Goal: Information Seeking & Learning: Learn about a topic

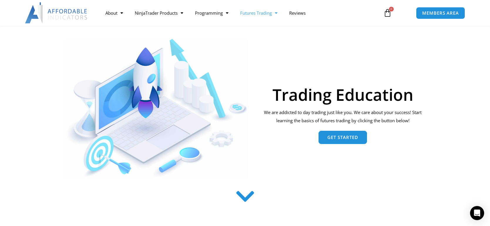
scroll to position [46, 0]
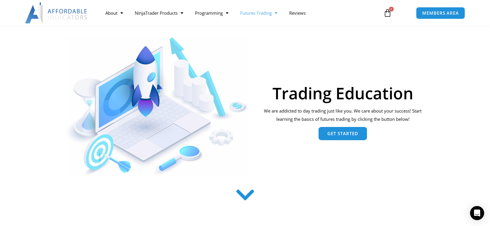
click at [349, 135] on span "Get Started" at bounding box center [342, 133] width 31 height 4
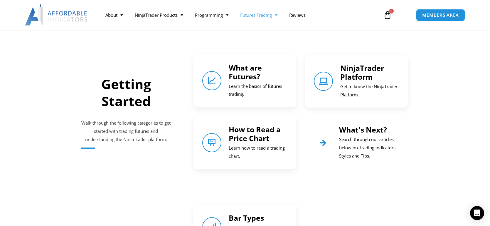
scroll to position [259, 0]
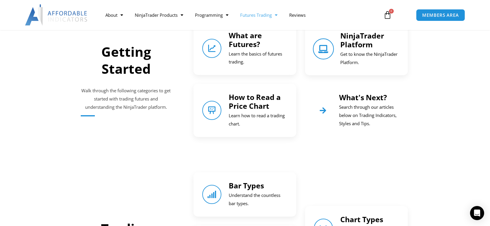
click at [327, 50] on icon "NinjaTrader Platform" at bounding box center [323, 49] width 8 height 8
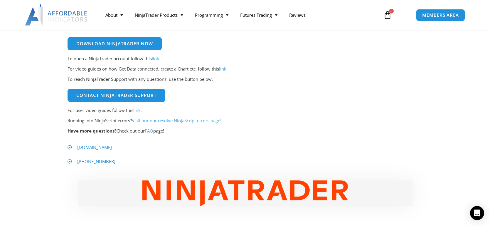
scroll to position [232, 0]
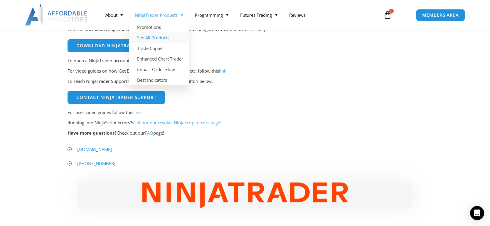
click at [164, 36] on link "See All Products" at bounding box center [159, 37] width 60 height 11
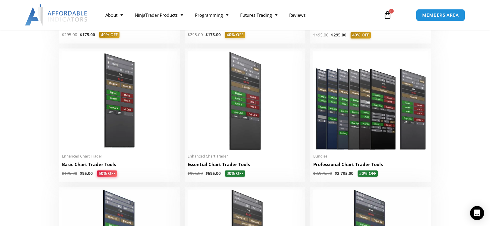
scroll to position [221, 0]
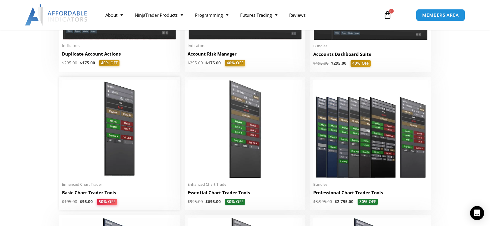
click at [114, 124] on img at bounding box center [119, 129] width 115 height 99
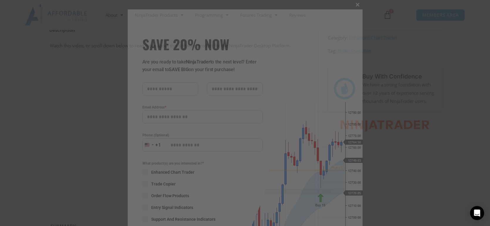
click at [357, 4] on span "SAVE 20% NOW popup" at bounding box center [357, 5] width 9 height 4
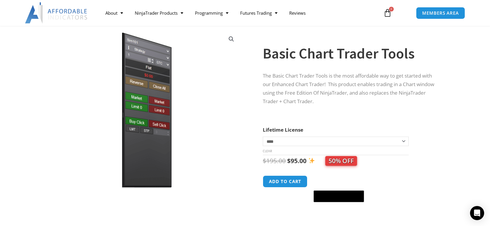
scroll to position [33, 0]
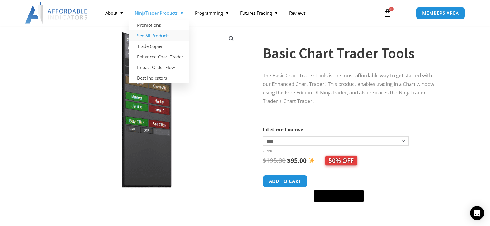
click at [167, 35] on link "See All Products" at bounding box center [159, 35] width 60 height 11
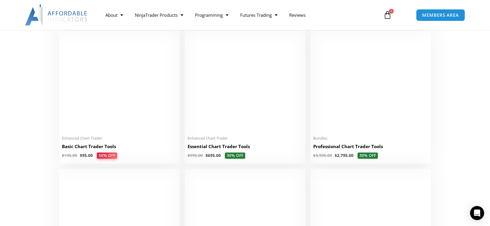
scroll to position [268, 0]
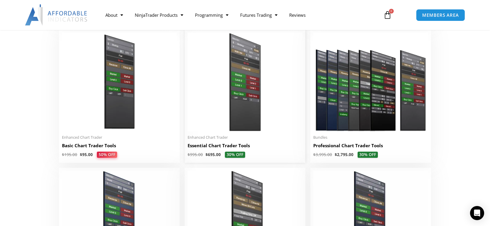
click at [212, 96] on img at bounding box center [245, 82] width 115 height 99
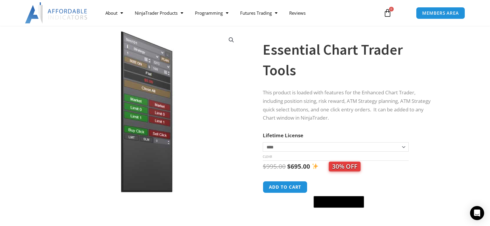
scroll to position [31, 0]
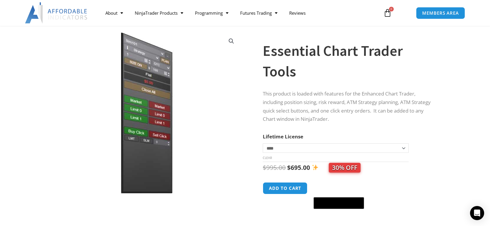
click at [290, 147] on select "**********" at bounding box center [336, 147] width 146 height 9
click at [261, 143] on div at bounding box center [257, 129] width 10 height 205
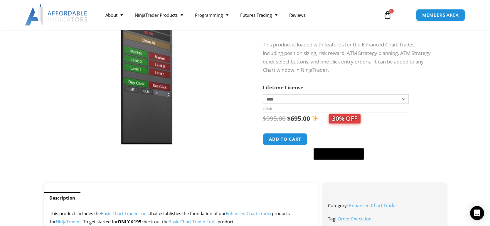
scroll to position [80, 0]
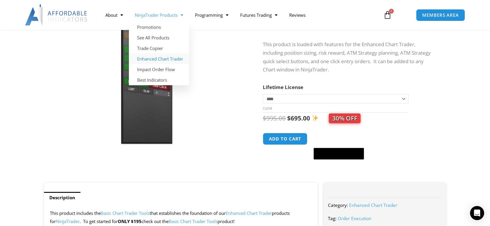
click at [162, 57] on link "Enhanced Chart Trader" at bounding box center [159, 58] width 60 height 11
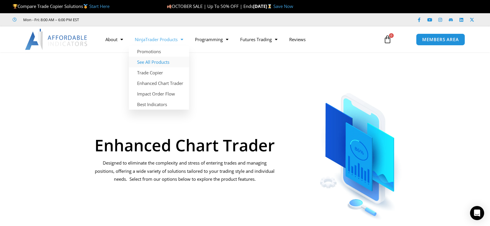
click at [154, 63] on link "See All Products" at bounding box center [159, 62] width 60 height 11
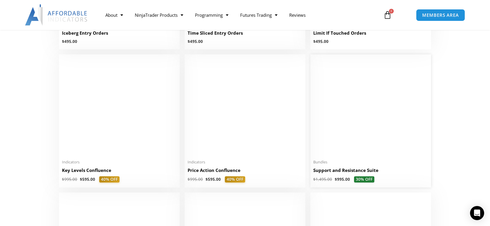
scroll to position [792, 0]
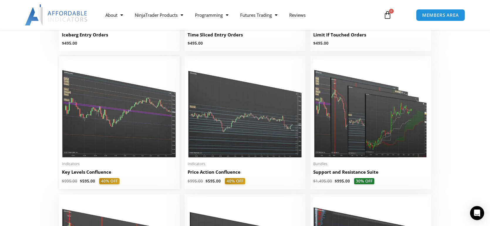
click at [164, 122] on img at bounding box center [119, 108] width 115 height 99
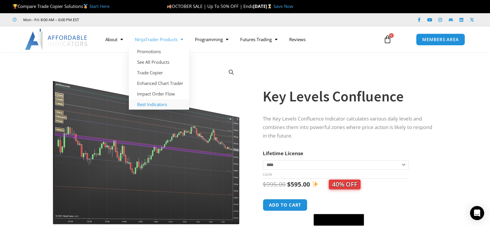
click at [160, 104] on link "Best Indicators" at bounding box center [159, 104] width 60 height 11
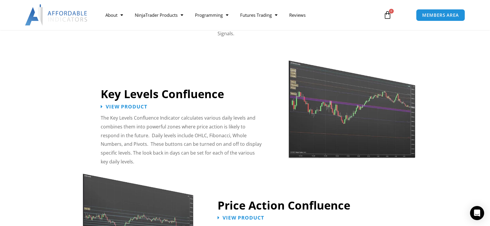
scroll to position [622, 0]
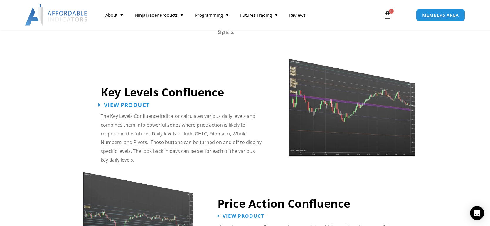
click at [127, 102] on span "View Product" at bounding box center [127, 105] width 46 height 6
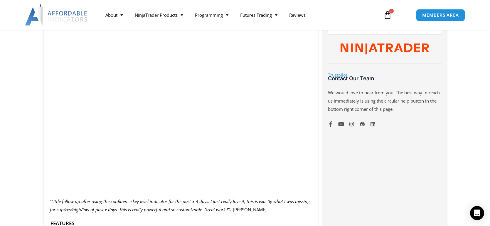
scroll to position [325, 0]
